Goal: Check status: Check status

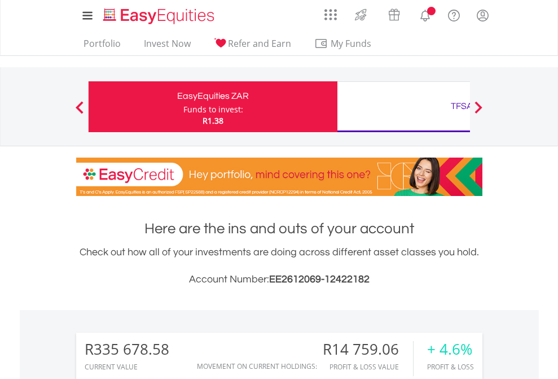
scroll to position [108, 177]
click at [184, 107] on div "Funds to invest:" at bounding box center [214, 109] width 60 height 11
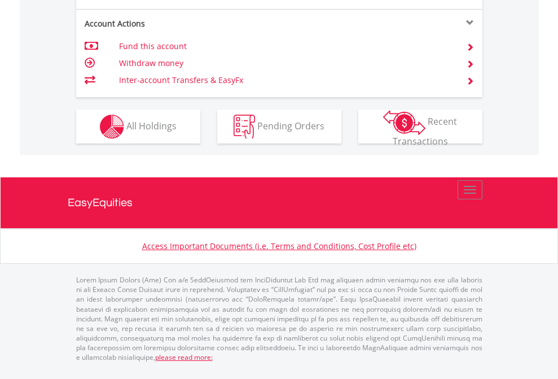
scroll to position [1105, 0]
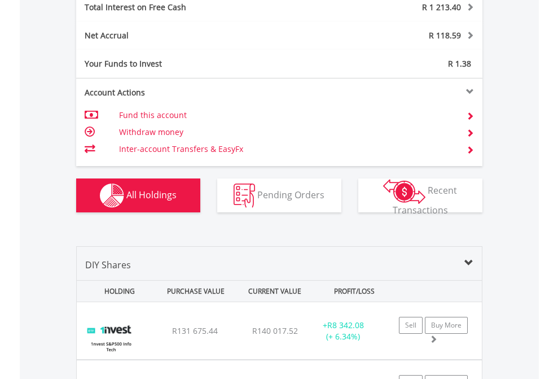
scroll to position [1301, 0]
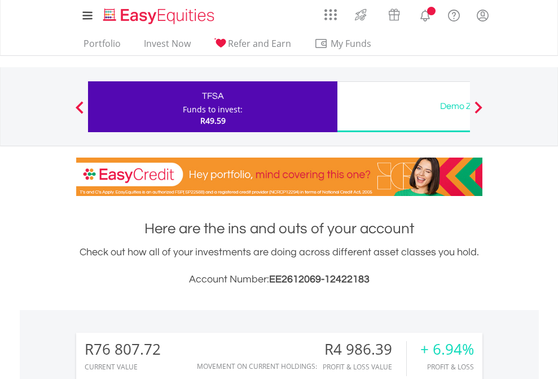
scroll to position [108, 177]
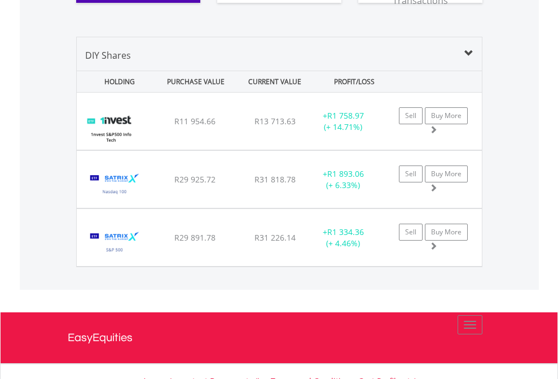
scroll to position [1256, 0]
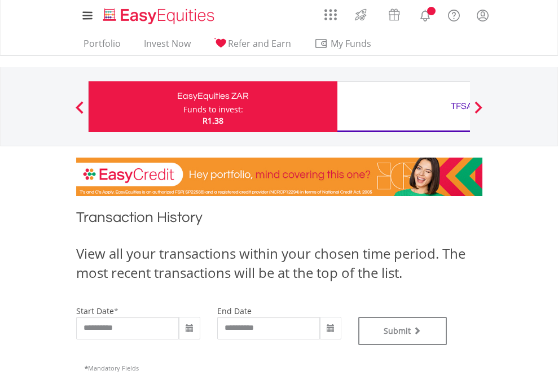
type input "**********"
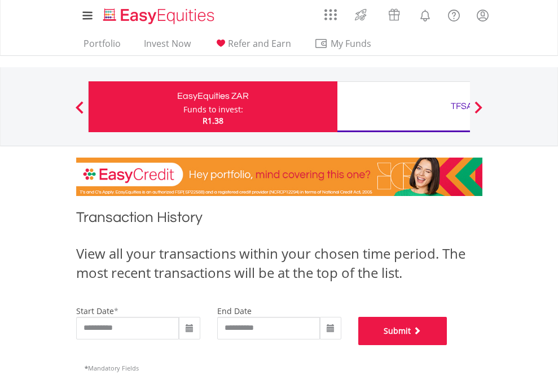
click at [448, 345] on button "Submit" at bounding box center [403, 331] width 89 height 28
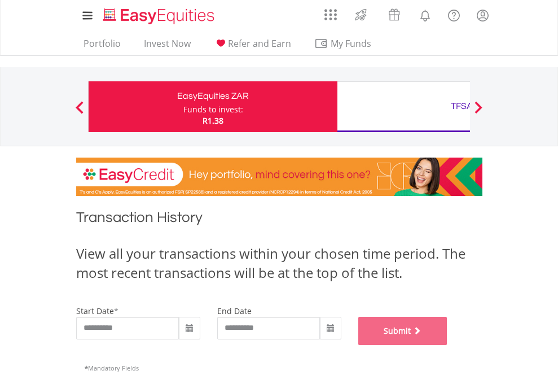
scroll to position [458, 0]
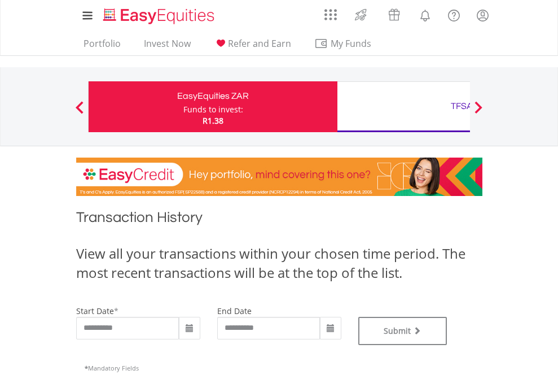
click at [404, 107] on div "TFSA" at bounding box center [461, 106] width 235 height 16
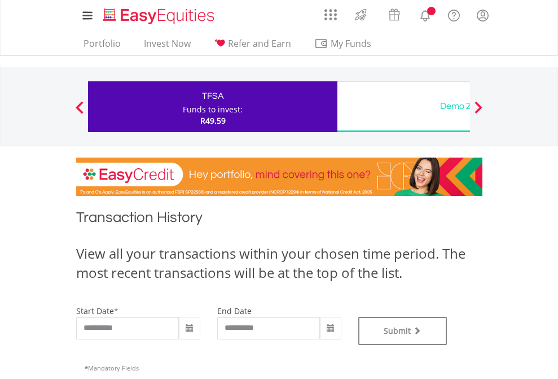
type input "**********"
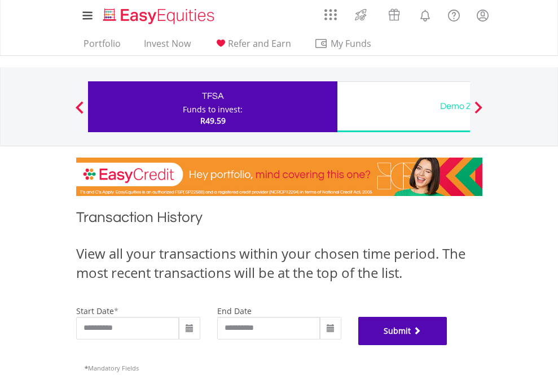
click at [448, 345] on button "Submit" at bounding box center [403, 331] width 89 height 28
